Goal: Use online tool/utility: Use online tool/utility

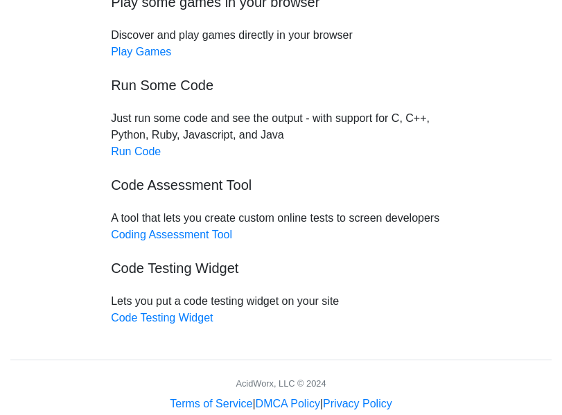
scroll to position [187, 0]
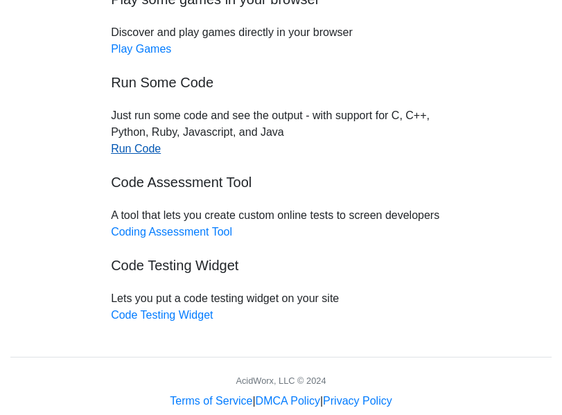
click at [114, 145] on link "Run Code" at bounding box center [136, 149] width 50 height 12
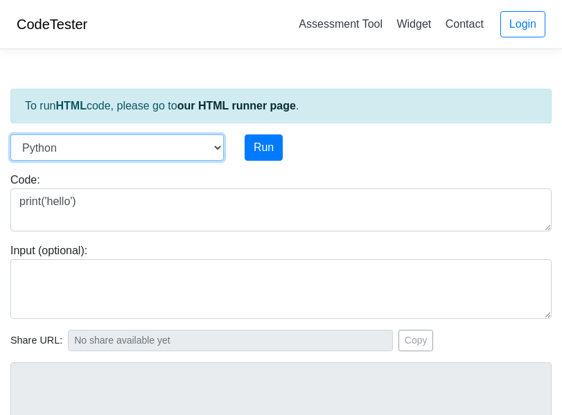
click at [108, 147] on select "C C++ Go Java Javascript Python Ruby" at bounding box center [117, 148] width 214 height 26
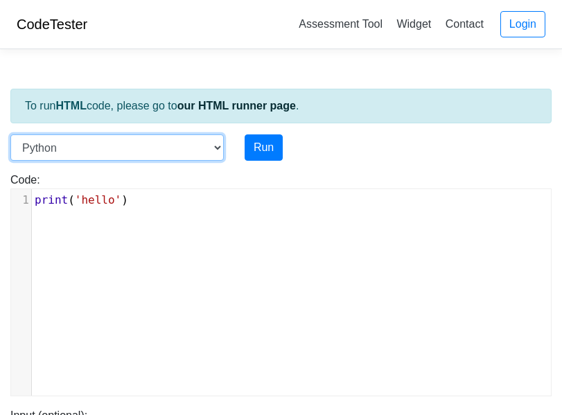
select select "java"
click at [10, 135] on select "C C++ Go Java Javascript Python Ruby" at bounding box center [117, 148] width 214 height 26
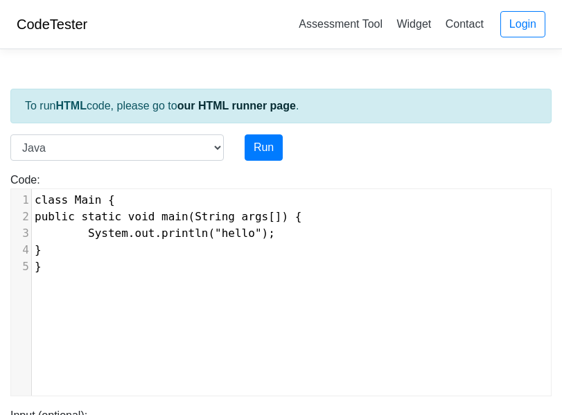
click at [42, 248] on span "}" at bounding box center [38, 249] width 7 height 13
click at [59, 263] on pre "}" at bounding box center [291, 267] width 519 height 17
click at [57, 282] on div "xxxxxxxxxx 1 class Main { 2 public static void main(String args[]) { 3 System.o…" at bounding box center [291, 302] width 561 height 227
type textarea "11"
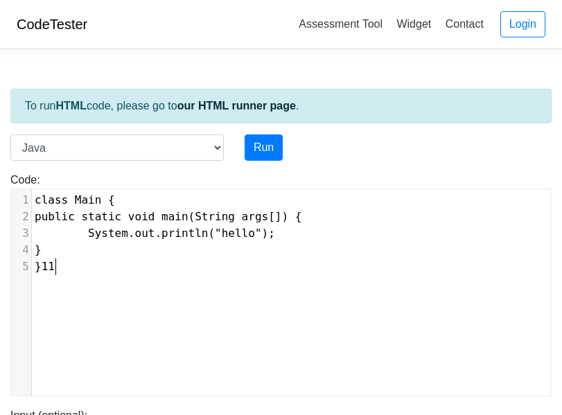
scroll to position [6, 13]
type textarea "if"
type textarea "Ale"
type textarea "rw"
type textarea "et"
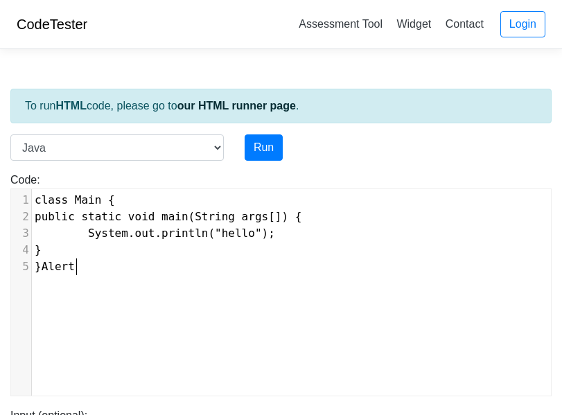
type textarea "lert"
type textarea "("hahah"
type textarea ""0"
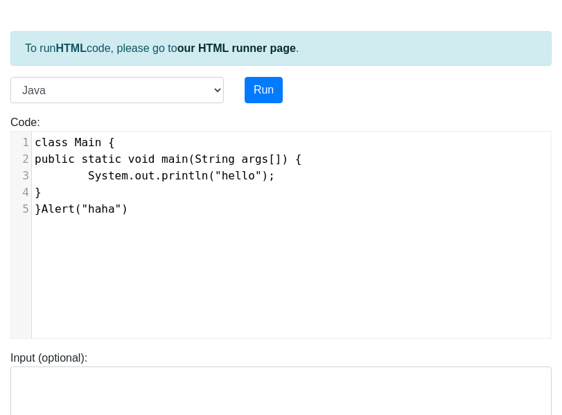
scroll to position [73, 0]
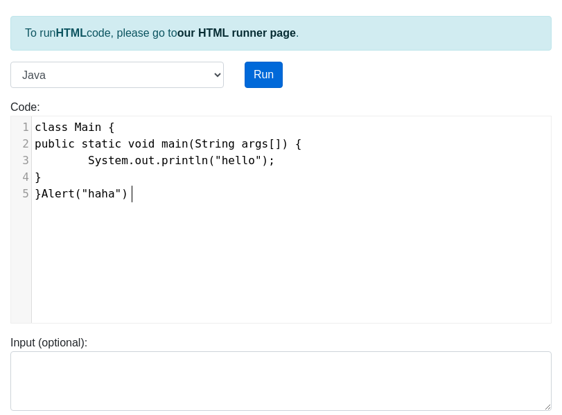
type textarea ")"
click at [249, 82] on button "Run" at bounding box center [264, 75] width 38 height 26
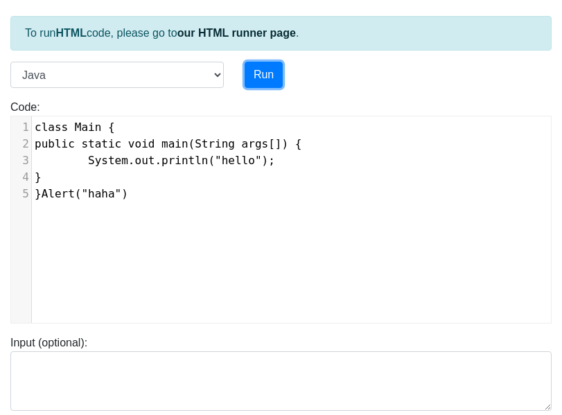
type input "https://codetester.io/runner?s=aPz2ejYJXj"
click at [36, 201] on pre "}Alert("haha")" at bounding box center [291, 194] width 519 height 17
click at [41, 190] on span "}Alert("haha")" at bounding box center [82, 193] width 94 height 13
click at [257, 76] on button "Run" at bounding box center [264, 75] width 38 height 26
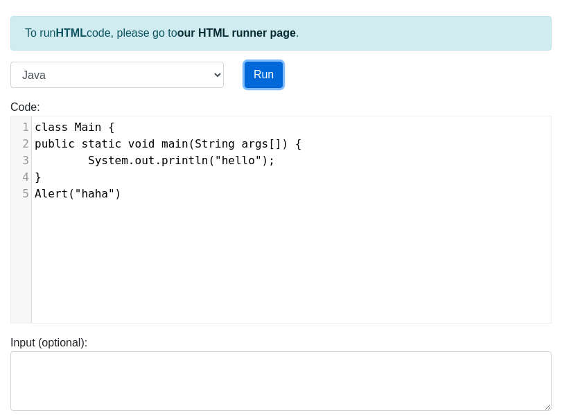
click at [257, 76] on button "Run" at bounding box center [264, 75] width 38 height 26
type input "https://codetester.io/runner?s=aPz2ejYJXj"
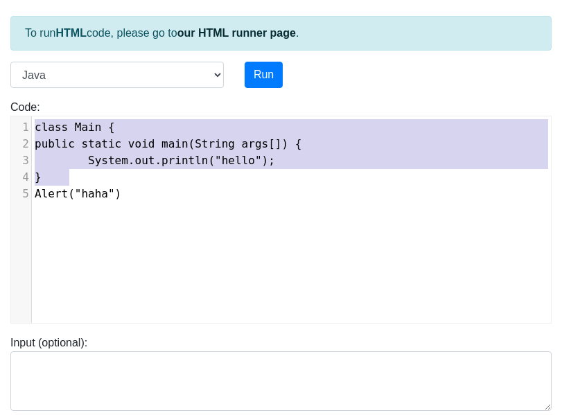
type textarea "public static void main(String args[]) { System.out.println("hello"); }"
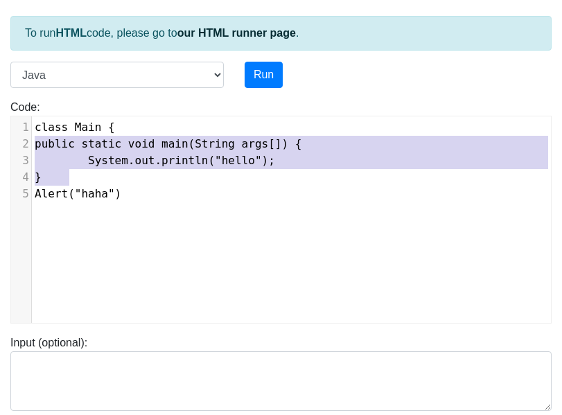
type input "https://codetester.io/runner?s=DZlwAdZ6zM"
type textarea "class Main { public static void main(String args[]) { System.out.println("hello…"
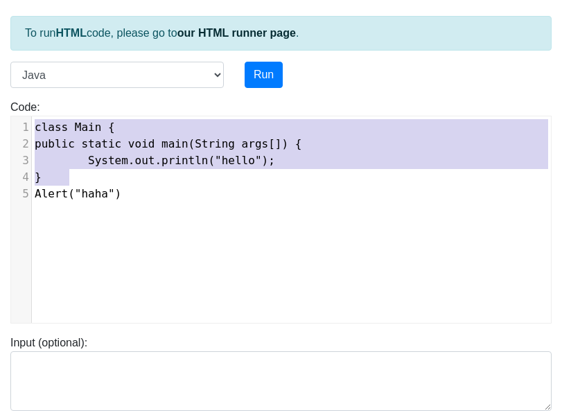
type input "https://codetester.io/runner?s=DdWM0bamzo"
drag, startPoint x: 318, startPoint y: 174, endPoint x: 13, endPoint y: 114, distance: 310.3
click at [13, 114] on div "Code: class Main { public static void main(String args[]) { System.out.println(…" at bounding box center [281, 211] width 562 height 225
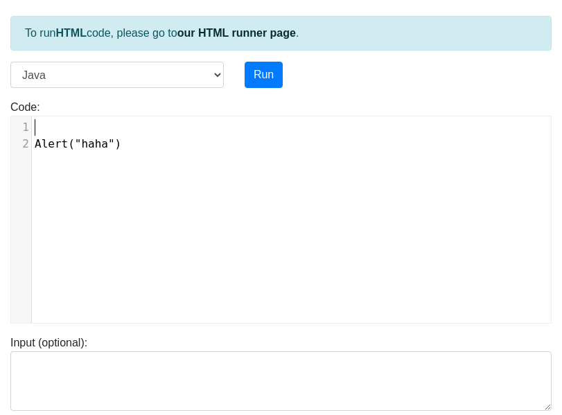
click at [32, 143] on pre "Alert("haha")" at bounding box center [291, 144] width 519 height 17
click at [42, 130] on pre "​" at bounding box center [291, 127] width 519 height 17
type input "https://codetester.io/runner?s=oQXdOpk5lR"
type textarea "<s"
type input "https://codetester.io/runner?s=DZlwAdZ6zM"
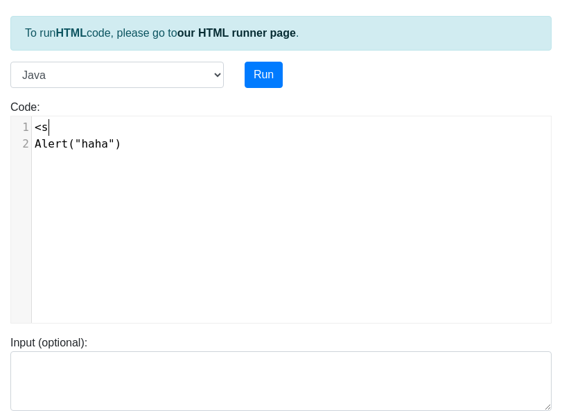
type textarea "<sc"
type input "https://codetester.io/runner?s=aPz2ejYJXj"
type input "https://codetester.io/runner?s=oQXdOpk5lR"
type textarea "r"
type textarea "c"
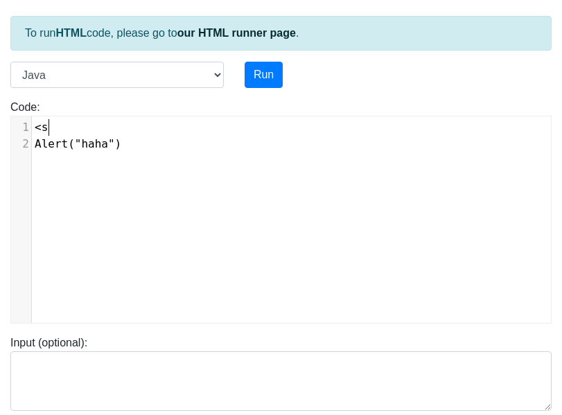
type input "https://codetester.io/runner?s=DZlwAdZ6zM"
type textarea "cri"
type input "https://codetester.io/runner?s=aPz2ejYJXj"
type textarea "crip"
type input "https://codetester.io/runner?s=oQXdOpk5lR"
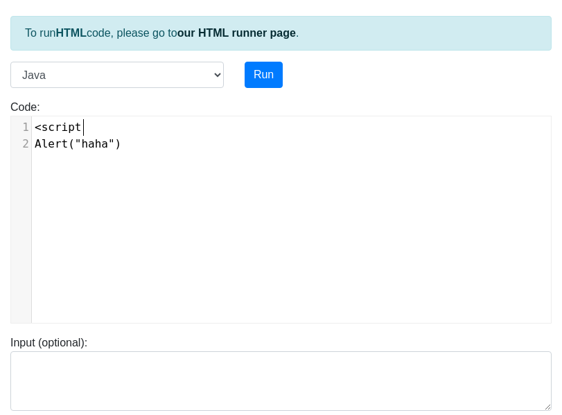
type textarea "cript>"
type input "https://codetester.io/runner?s=oQXdOpk5lR"
click at [42, 165] on div "​ x 1 <script> 2 Alert("haha")" at bounding box center [291, 229] width 561 height 227
click at [38, 155] on div "​ x 1 <script> 2 Alert("haha")" at bounding box center [291, 135] width 519 height 39
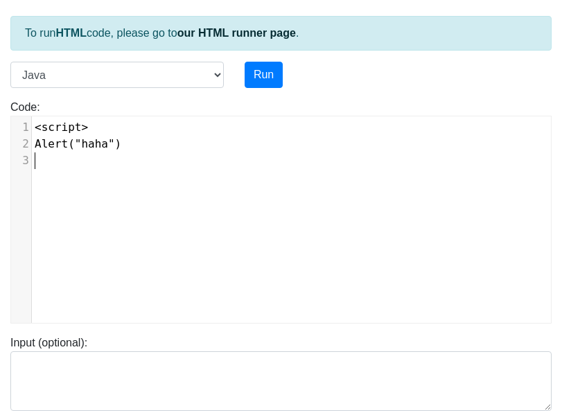
type input "https://codetester.io/runner?s=DdWM0bamzo"
type textarea "S"
type input "https://codetester.io/runner?s=oQXdOpk5lR"
type input "https://codetester.io/runner?s=DdWM0bamzo"
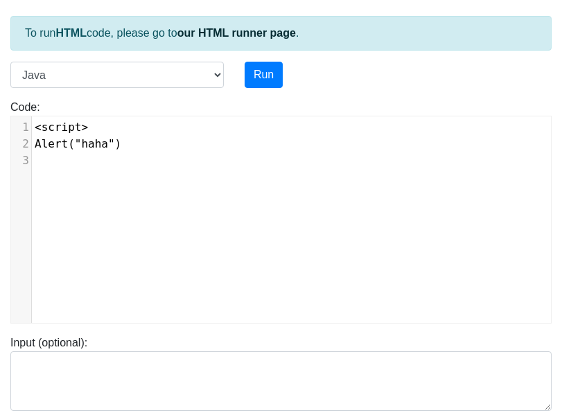
type textarea "<"
type input "https://codetester.io/runner?s=oQXdOpk5lR"
type textarea "</"
type input "https://codetester.io/runner?s=DdWM0bamzo"
type textarea "</sc"
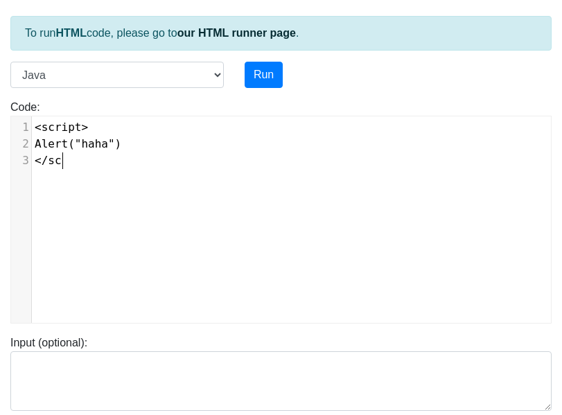
type input "https://codetester.io/runner?s=oQXdOpk5lR"
type textarea "</script"
type input "https://codetester.io/runner?s=oQXdOpk5lR"
type textarea "</script?"
type input "https://codetester.io/runner?s=DZlwAdZ6zM"
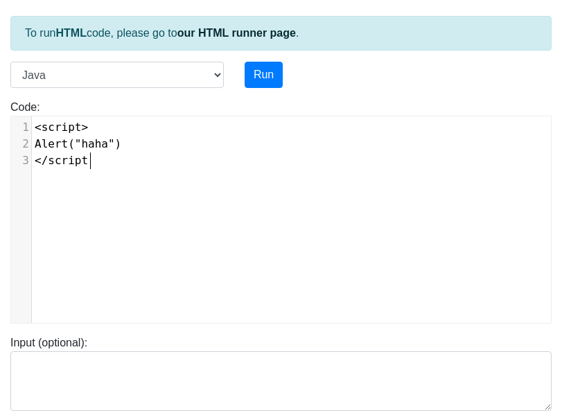
type textarea ">"
type input "https://codetester.io/runner?s=oQXdOpk5lR"
type textarea ">"
type input "https://codetester.io/runner?s=DdWM0bamzo"
click at [270, 84] on button "Run" at bounding box center [264, 75] width 38 height 26
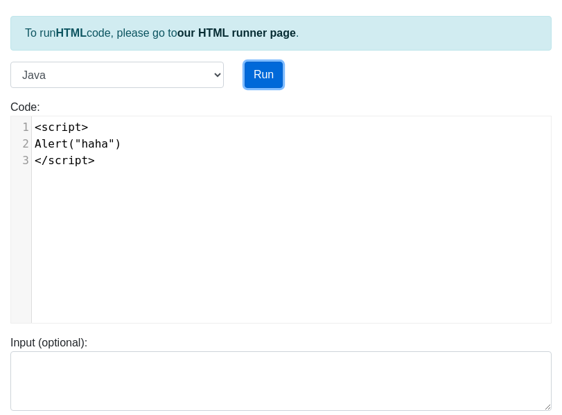
click at [270, 84] on button "Run" at bounding box center [264, 75] width 38 height 26
type input "https://codetester.io/runner?s=DdWM0bamzo"
